Goal: Information Seeking & Learning: Learn about a topic

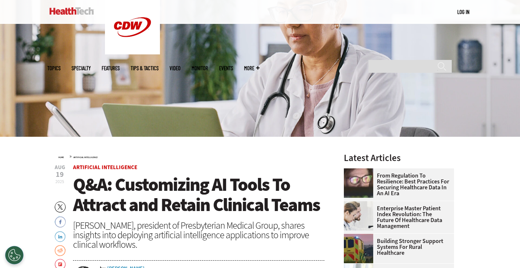
scroll to position [147, 0]
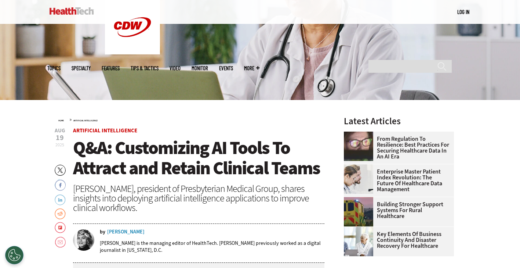
click at [60, 201] on link "LinkedIn" at bounding box center [60, 199] width 11 height 12
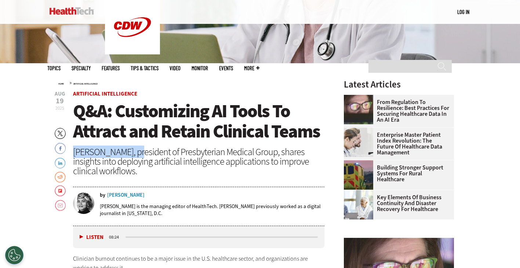
drag, startPoint x: 73, startPoint y: 150, endPoint x: 131, endPoint y: 152, distance: 58.1
click at [131, 152] on div "[PERSON_NAME], president of Presbyterian Medical Group, shares insights into de…" at bounding box center [199, 161] width 252 height 29
drag, startPoint x: 131, startPoint y: 152, endPoint x: 115, endPoint y: 152, distance: 16.5
copy div "[PERSON_NAME]"
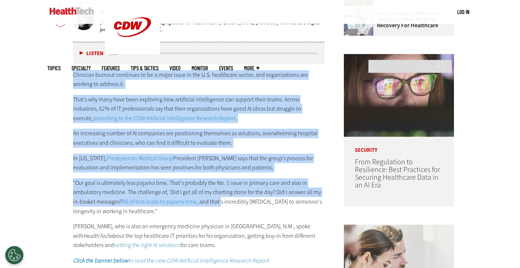
scroll to position [441, 0]
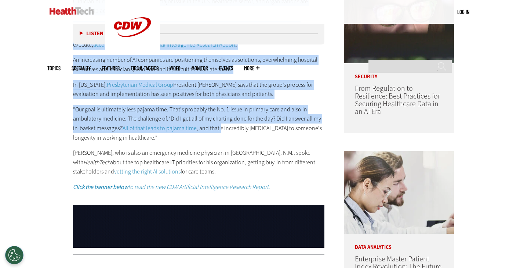
drag, startPoint x: 73, startPoint y: 148, endPoint x: 275, endPoint y: 180, distance: 203.8
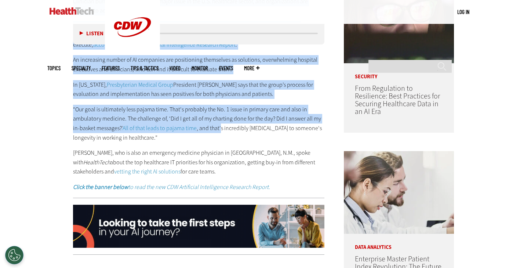
click at [275, 180] on div "Clinician burnout continues to be a major issue in the U.S. healthcare sector, …" at bounding box center [199, 94] width 252 height 195
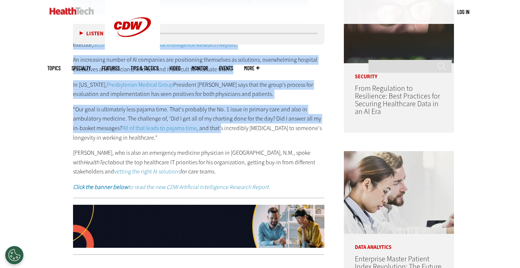
copy div "Clinician burnout continues to be a major issue in the U.S. healthcare sector, …"
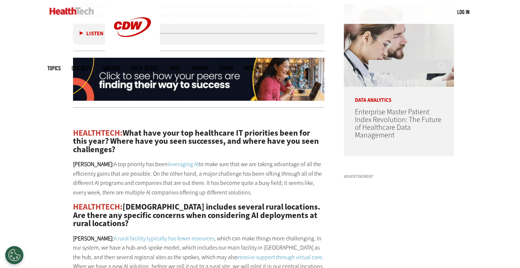
scroll to position [514, 0]
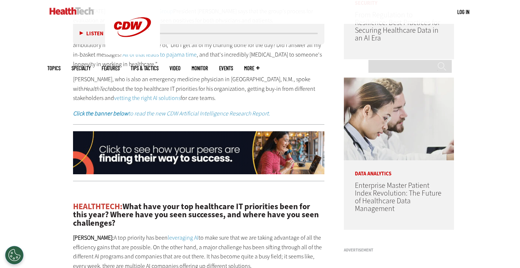
scroll to position [624, 0]
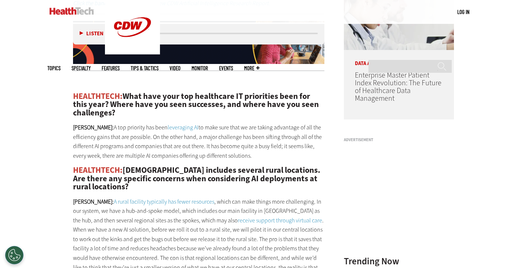
click at [73, 96] on span "HEALTHTECH:" at bounding box center [98, 96] width 50 height 11
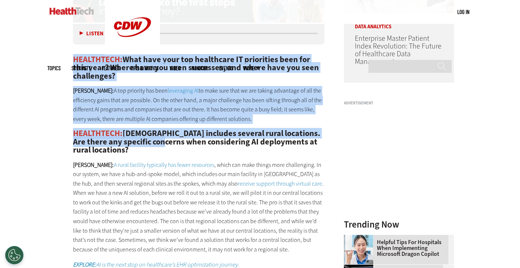
scroll to position [735, 0]
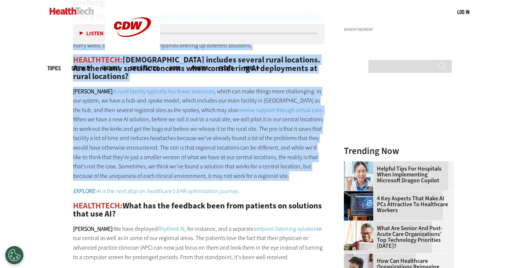
drag, startPoint x: 74, startPoint y: 95, endPoint x: 265, endPoint y: 178, distance: 207.6
click at [265, 178] on div "HEALTHTECH: What have your top healthcare IT priorities been for this year? Whe…" at bounding box center [199, 235] width 252 height 537
copy div "HEALTHTECH: What have your top healthcare IT priorities been for this year? Whe…"
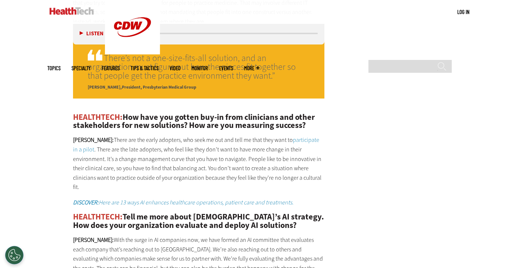
scroll to position [1249, 0]
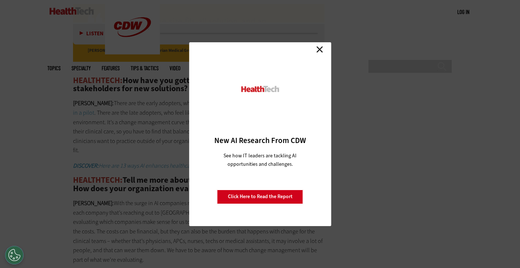
click at [285, 195] on link "Click Here to Read the Report" at bounding box center [260, 197] width 86 height 14
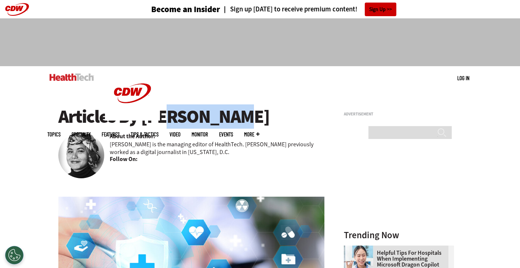
drag, startPoint x: 146, startPoint y: 119, endPoint x: 210, endPoint y: 120, distance: 63.9
click at [210, 120] on h1 "Articles By Teta Alim" at bounding box center [191, 117] width 267 height 20
drag, startPoint x: 210, startPoint y: 120, endPoint x: 215, endPoint y: 119, distance: 5.3
click at [216, 119] on h1 "Articles By Teta Alim" at bounding box center [191, 117] width 267 height 20
click at [153, 118] on h1 "Articles By Teta Alim" at bounding box center [191, 117] width 267 height 20
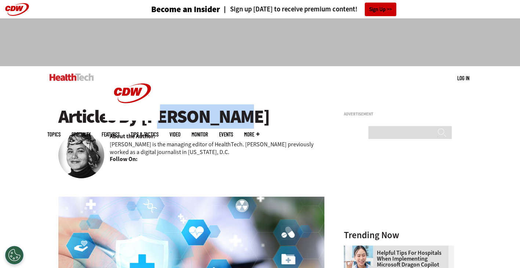
drag, startPoint x: 144, startPoint y: 118, endPoint x: 214, endPoint y: 119, distance: 70.5
click at [214, 119] on h1 "Articles By Teta Alim" at bounding box center [191, 117] width 267 height 20
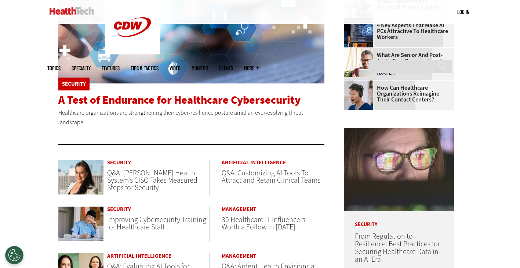
click at [249, 98] on span "A Test of Endurance for Healthcare Cybersecurity" at bounding box center [179, 100] width 242 height 15
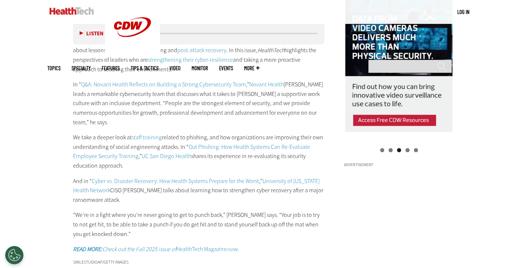
scroll to position [808, 0]
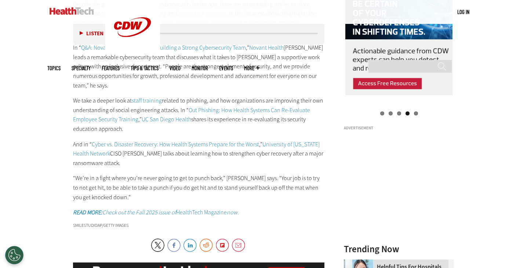
click at [192, 208] on link "READ MORE: Check out the Fall 2025 issue of HealthTech Magazine now." at bounding box center [156, 212] width 166 height 8
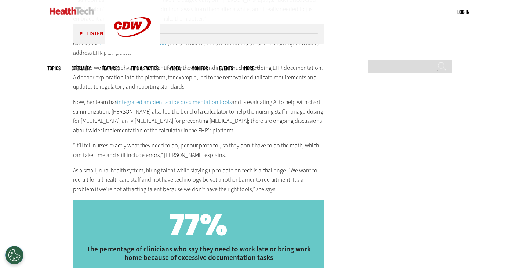
scroll to position [1432, 0]
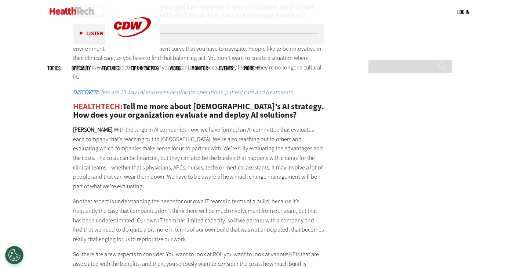
scroll to position [1359, 0]
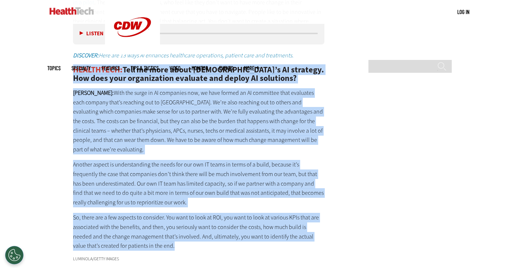
drag, startPoint x: 73, startPoint y: 53, endPoint x: 162, endPoint y: 216, distance: 186.5
click at [162, 216] on div "HEALTHTECH: How have you gotten buy-in from clinicians and other stakeholders f…" at bounding box center [199, 108] width 252 height 284
drag, startPoint x: 162, startPoint y: 216, endPoint x: 173, endPoint y: 101, distance: 115.8
copy div "LOREMIPSUM: Dolo si amet conse Adipiscingel’s DO eiusmodt. Inc utla etdo magnaa…"
click at [198, 181] on div "HEALTHTECH: How have you gotten buy-in from clinicians and other stakeholders f…" at bounding box center [199, 108] width 252 height 284
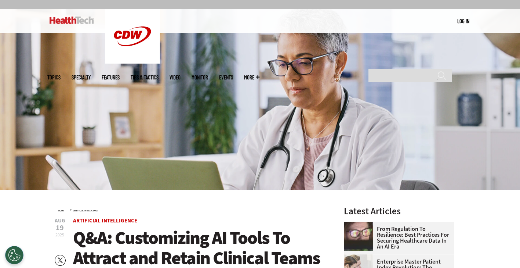
scroll to position [0, 0]
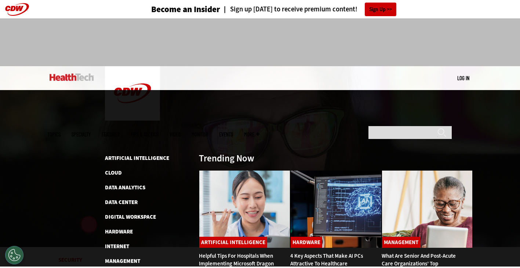
click at [61, 131] on span "Topics" at bounding box center [53, 134] width 13 height 6
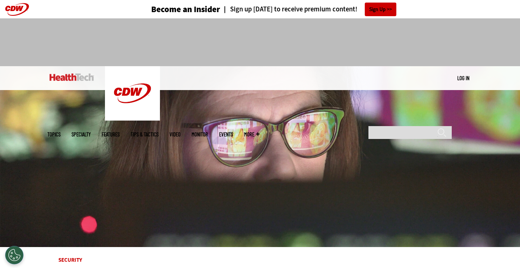
click at [208, 131] on link "MonITor" at bounding box center [200, 134] width 17 height 6
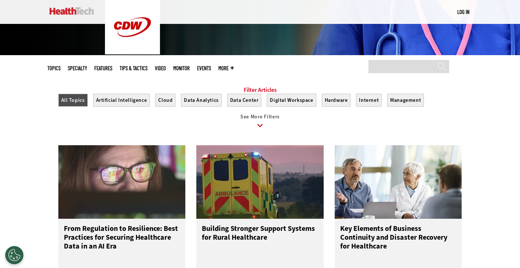
scroll to position [294, 0]
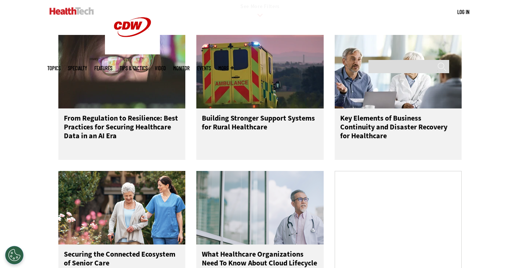
click at [80, 11] on img at bounding box center [72, 10] width 44 height 7
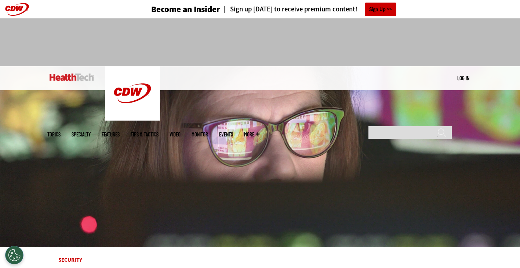
drag, startPoint x: 0, startPoint y: 0, endPoint x: 35, endPoint y: 148, distance: 152.4
click at [35, 149] on img at bounding box center [260, 156] width 520 height 181
click at [32, 133] on img at bounding box center [260, 156] width 520 height 181
click at [73, 74] on img at bounding box center [72, 76] width 44 height 7
